Goal: Task Accomplishment & Management: Manage account settings

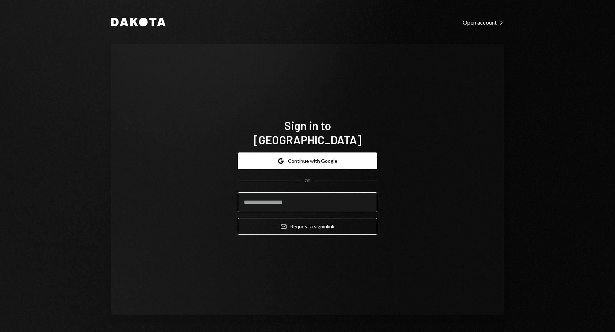
click at [276, 193] on input "email" at bounding box center [307, 202] width 139 height 20
